Goal: Task Accomplishment & Management: Manage account settings

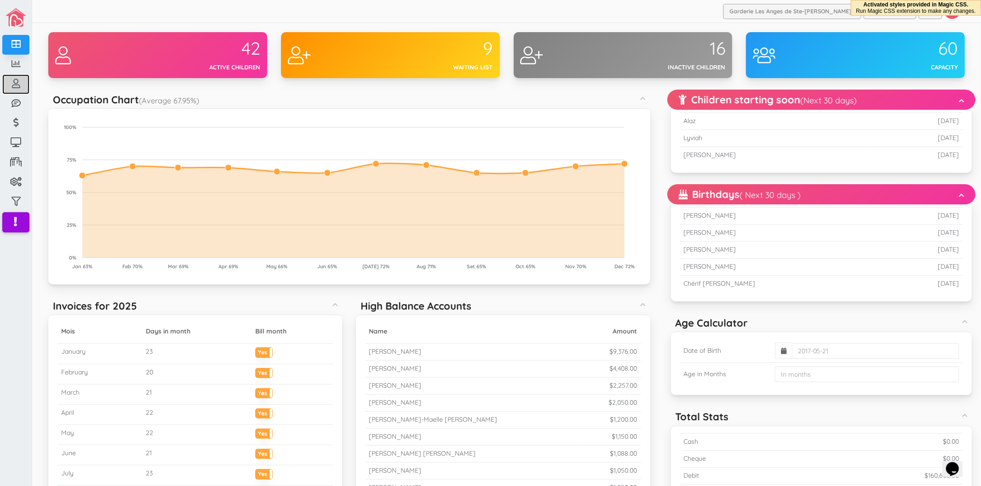
click at [0, 0] on span "My Center" at bounding box center [0, 0] width 0 height 0
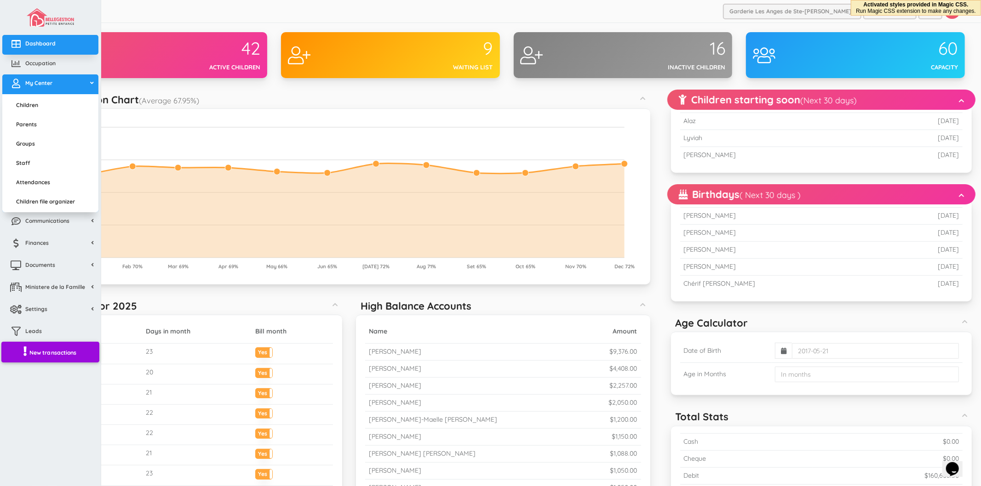
click at [49, 352] on span "New transactions" at bounding box center [52, 353] width 47 height 8
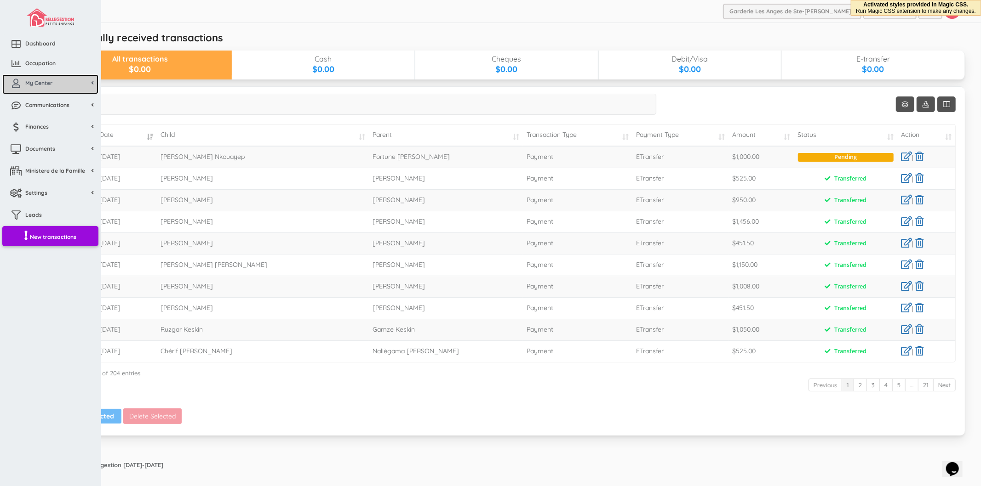
click at [38, 89] on link "My Center" at bounding box center [50, 84] width 96 height 20
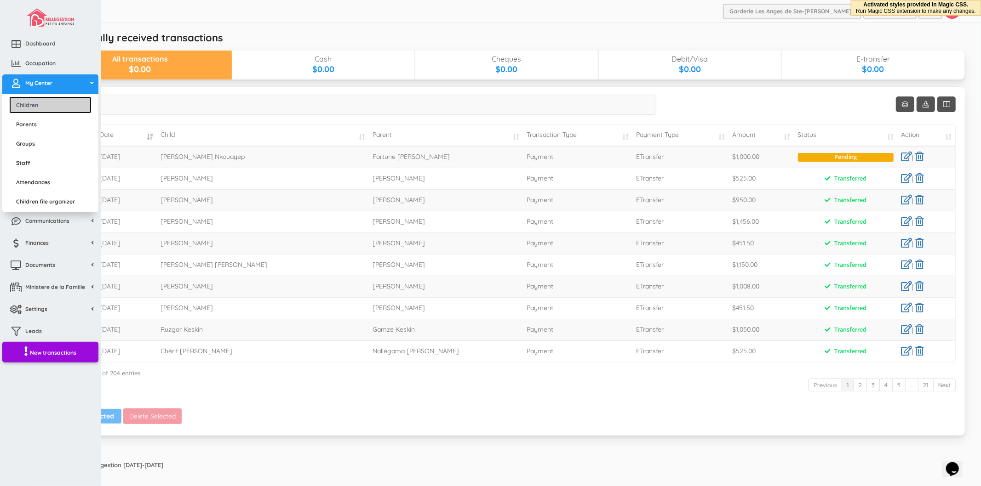
click at [39, 100] on link "Children" at bounding box center [50, 105] width 82 height 17
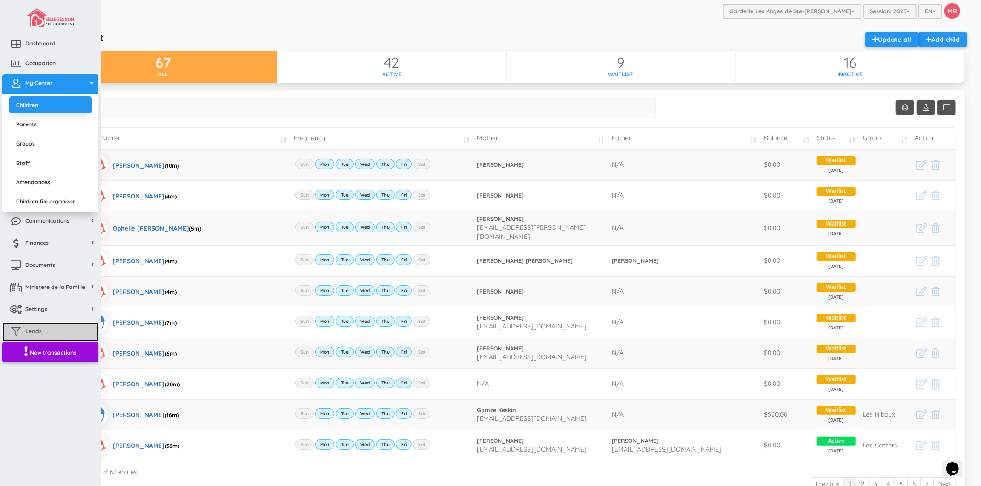
click at [49, 330] on link "Leads" at bounding box center [50, 333] width 96 height 20
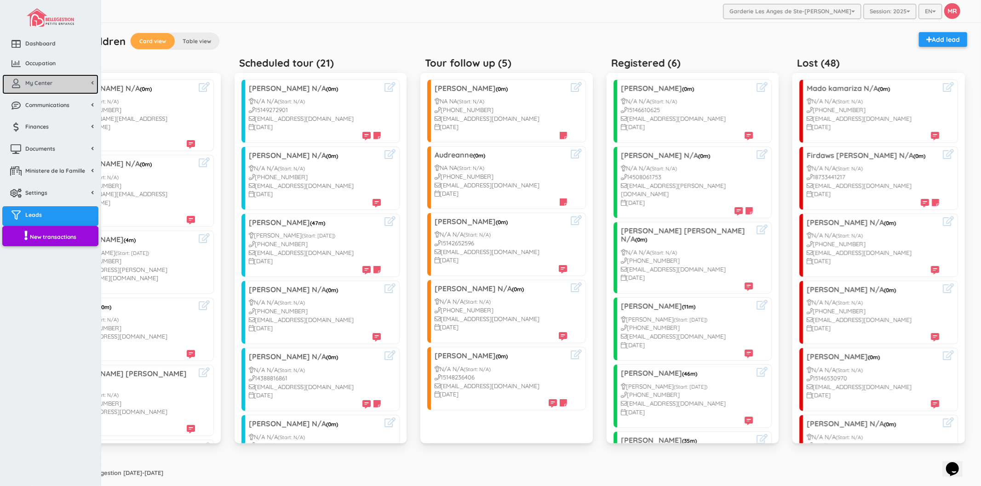
click at [29, 80] on span "My Center" at bounding box center [38, 83] width 27 height 8
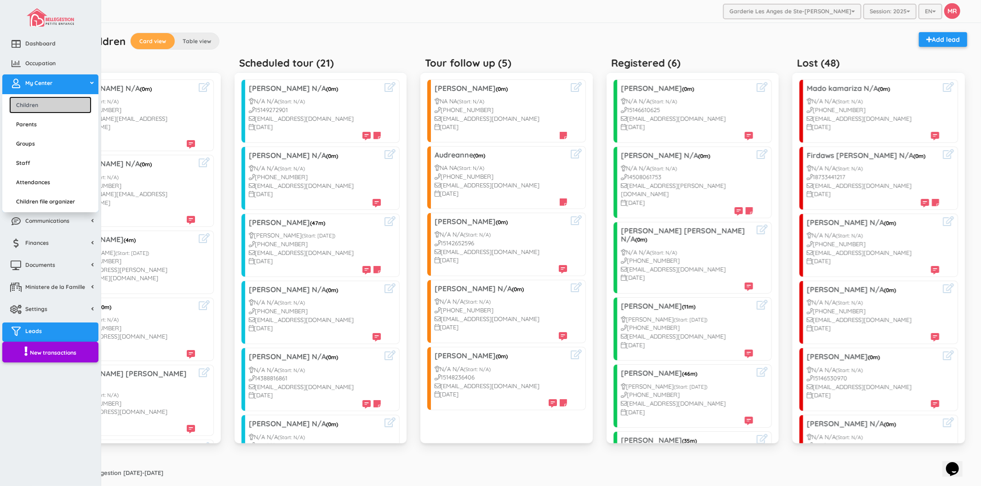
click at [44, 104] on link "Children" at bounding box center [50, 105] width 82 height 17
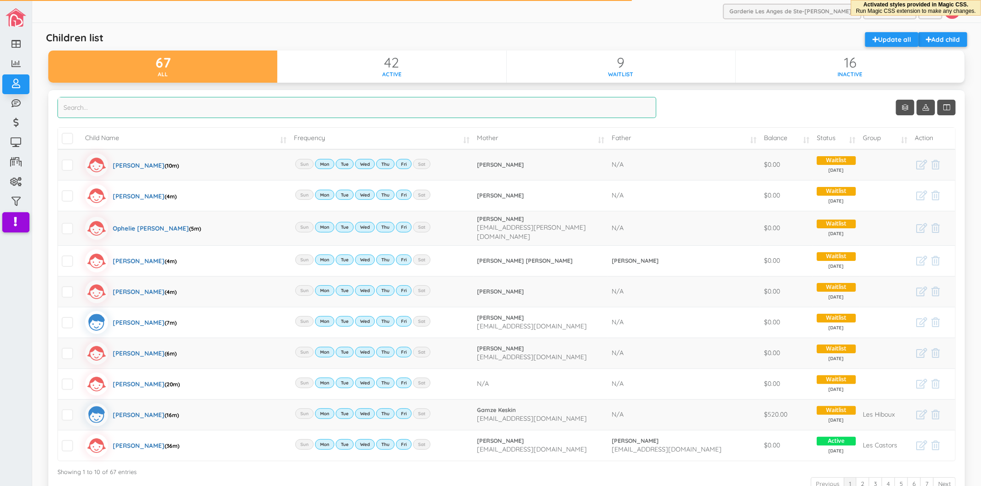
click at [629, 112] on input "search" at bounding box center [356, 107] width 599 height 21
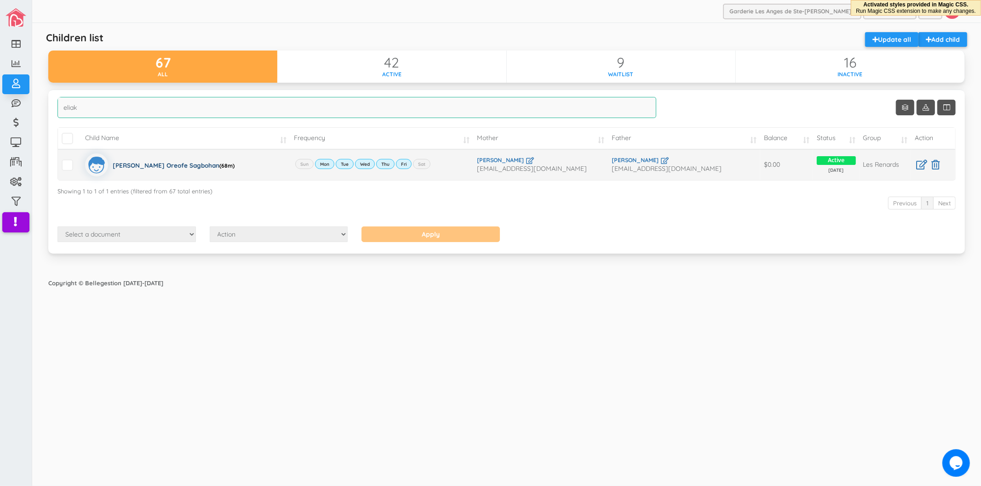
type input "eliak"
click at [136, 162] on div "Eliakim Nahum Oreofe Sagbohan (68m)" at bounding box center [174, 165] width 122 height 23
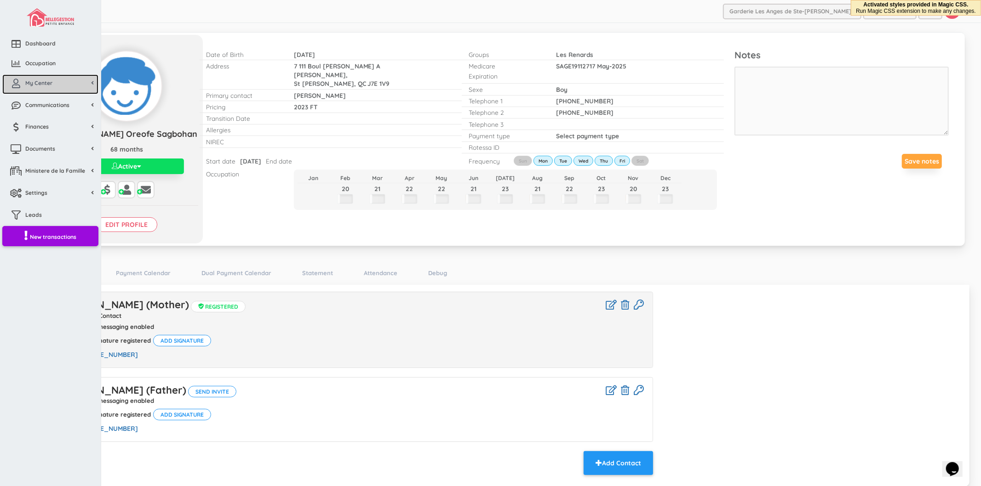
click at [37, 91] on link "My Center" at bounding box center [50, 84] width 96 height 20
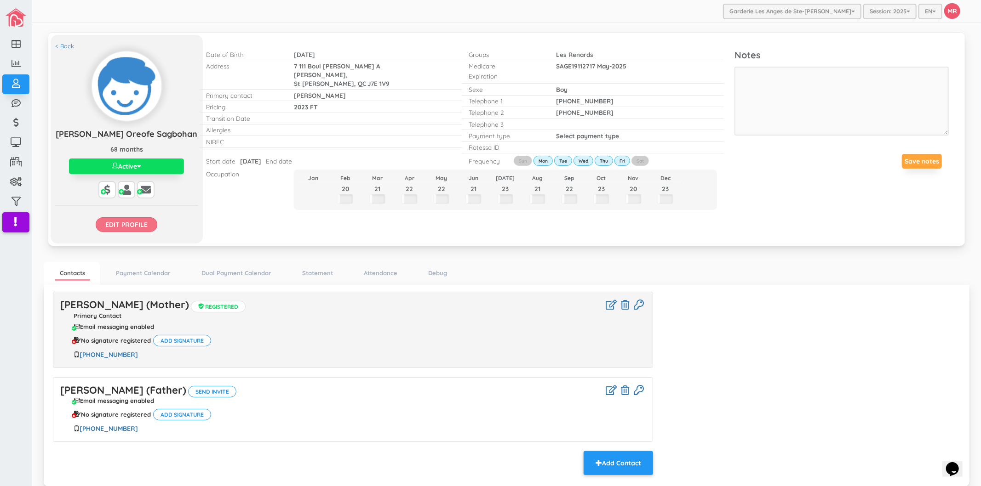
click at [107, 226] on input "Edit profile" at bounding box center [127, 224] width 62 height 15
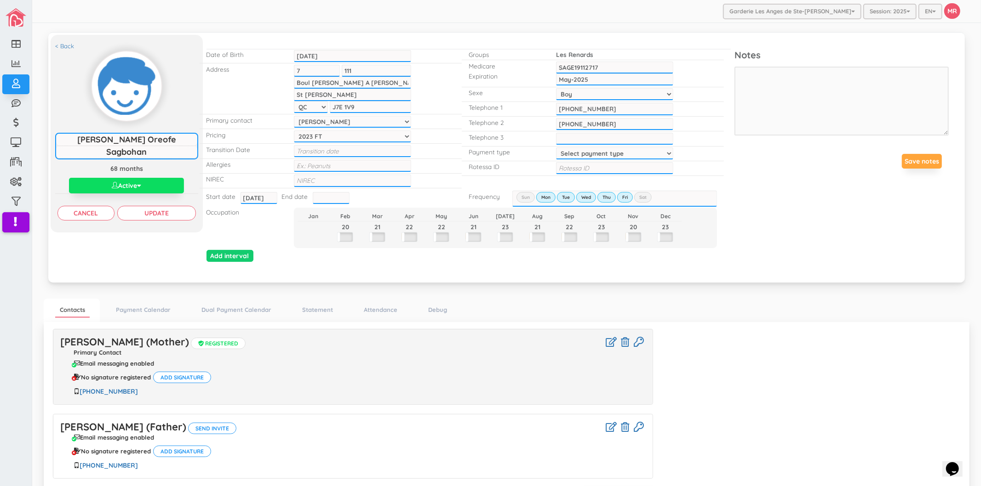
click at [328, 194] on input "text" at bounding box center [331, 198] width 37 height 12
click at [400, 293] on td "29" at bounding box center [398, 292] width 14 height 14
type input "2025-08-29"
click at [177, 212] on input "Update" at bounding box center [156, 213] width 79 height 15
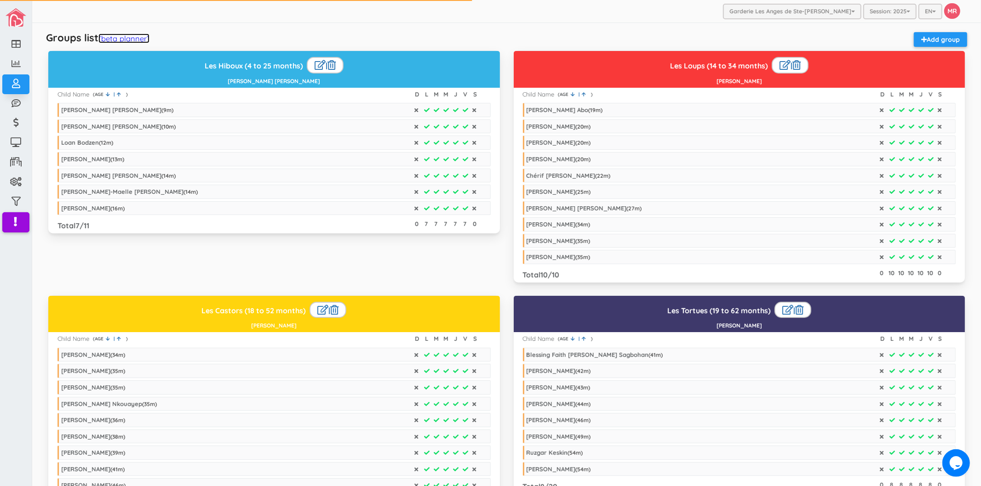
click at [120, 37] on link "(beta planner)" at bounding box center [123, 39] width 51 height 10
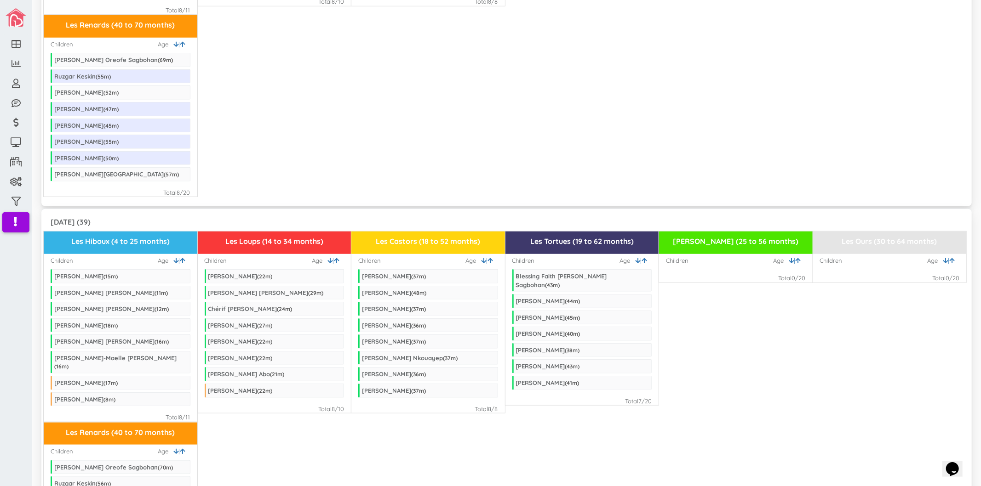
scroll to position [920, 0]
